Goal: Transaction & Acquisition: Register for event/course

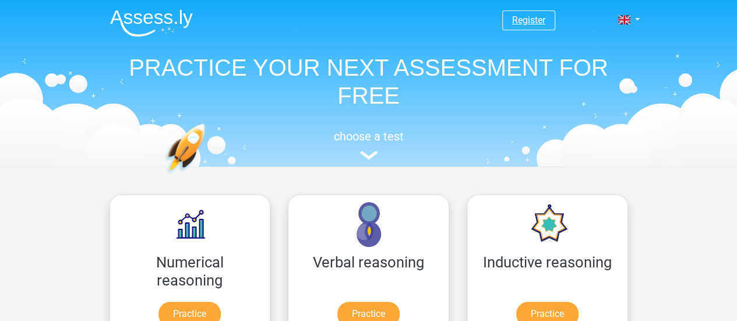
click at [523, 23] on link "Register" at bounding box center [528, 20] width 33 height 11
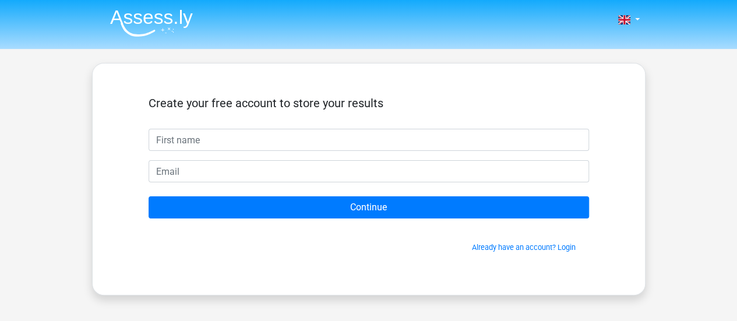
click at [318, 131] on input "text" at bounding box center [369, 140] width 441 height 22
click at [512, 246] on link "Already have an account? Login" at bounding box center [524, 247] width 104 height 9
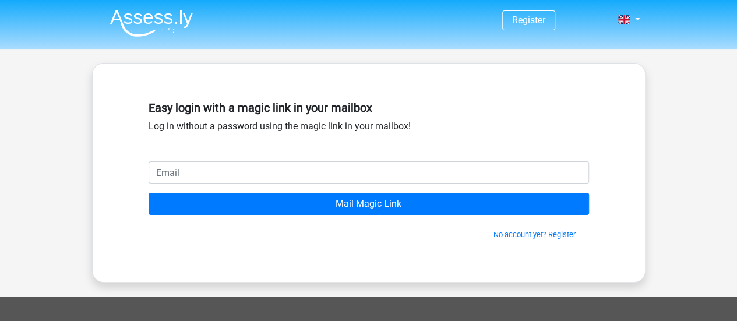
click at [338, 175] on input "email" at bounding box center [369, 172] width 441 height 22
click at [526, 19] on link "Register" at bounding box center [528, 20] width 33 height 11
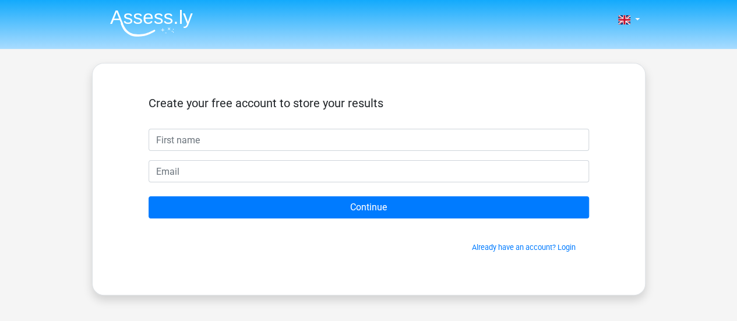
click at [368, 138] on input "text" at bounding box center [369, 140] width 441 height 22
click at [479, 245] on link "Already have an account? Login" at bounding box center [524, 247] width 104 height 9
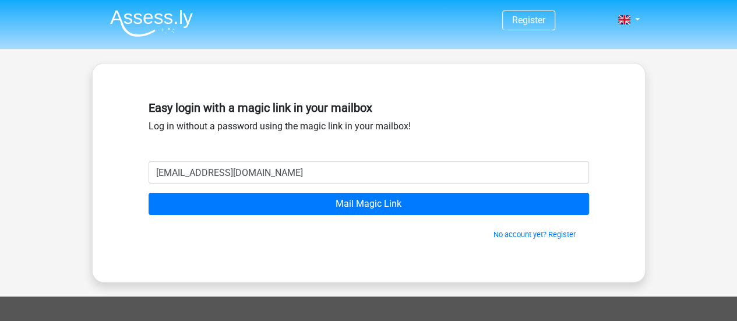
click at [220, 172] on input "[EMAIL_ADDRESS][DOMAIN_NAME]" at bounding box center [369, 172] width 441 height 22
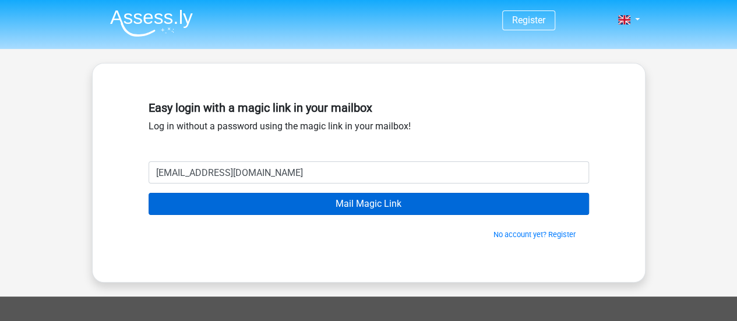
type input "[EMAIL_ADDRESS][DOMAIN_NAME]"
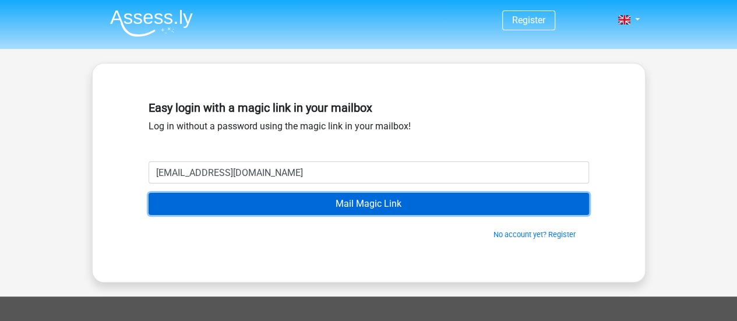
click at [279, 204] on input "Mail Magic Link" at bounding box center [369, 204] width 441 height 22
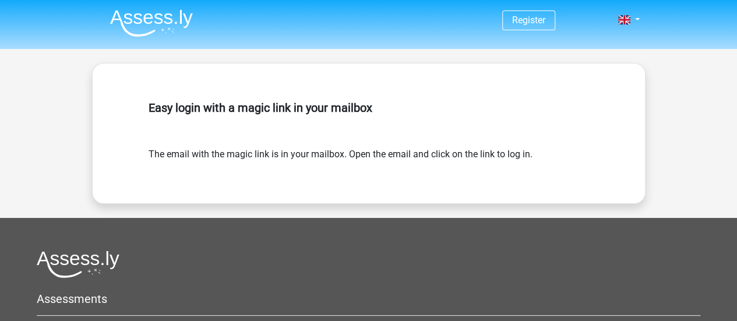
click at [154, 20] on img at bounding box center [151, 22] width 83 height 27
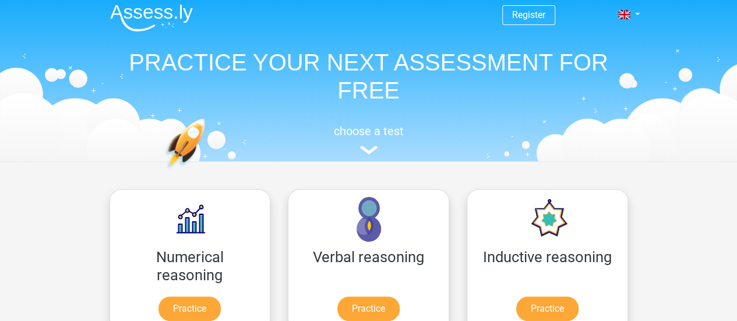
scroll to position [3, 0]
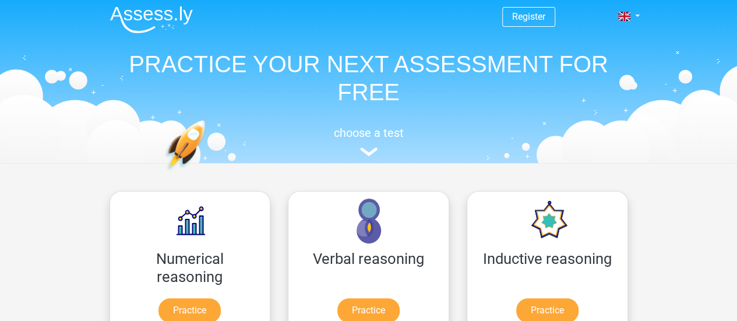
click at [549, 9] on span "Register" at bounding box center [528, 17] width 53 height 20
click at [543, 15] on link "Register" at bounding box center [528, 16] width 33 height 11
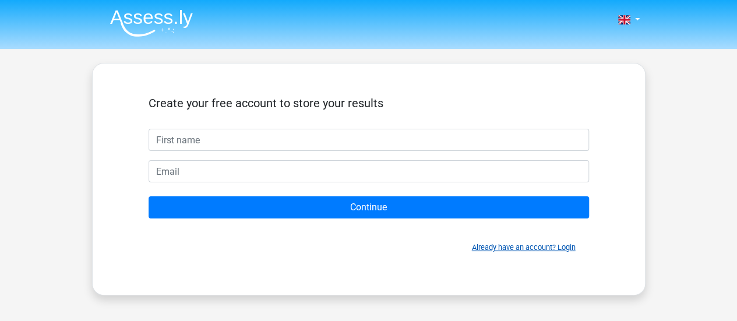
click at [511, 249] on link "Already have an account? Login" at bounding box center [524, 247] width 104 height 9
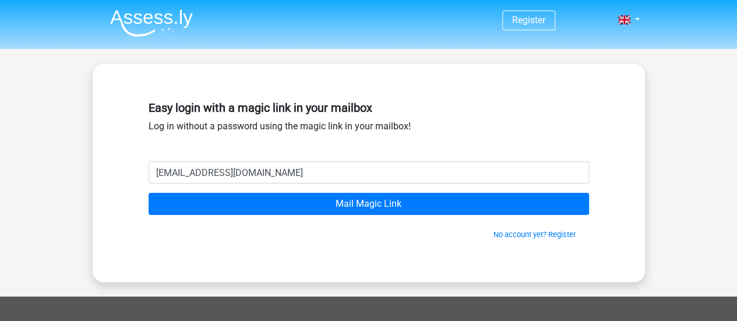
type input "puankaylachadisa@gmail.com"
click at [149, 193] on input "Mail Magic Link" at bounding box center [369, 204] width 441 height 22
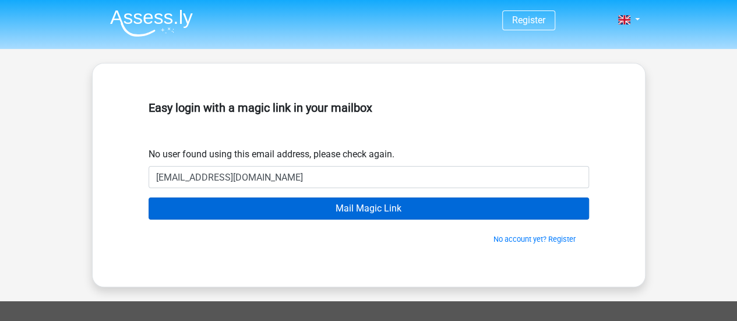
type input "[EMAIL_ADDRESS][DOMAIN_NAME]"
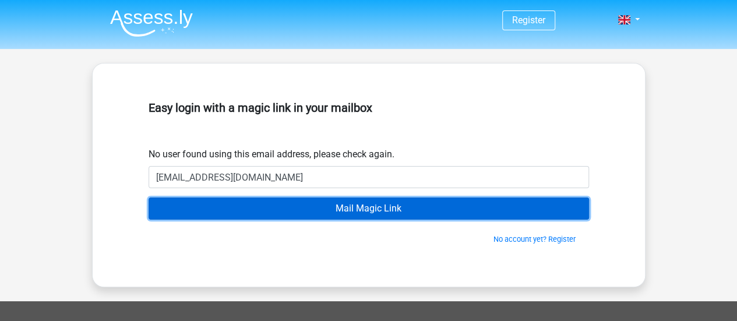
click at [438, 213] on input "Mail Magic Link" at bounding box center [369, 209] width 441 height 22
